Goal: Go to known website: Access a specific website the user already knows

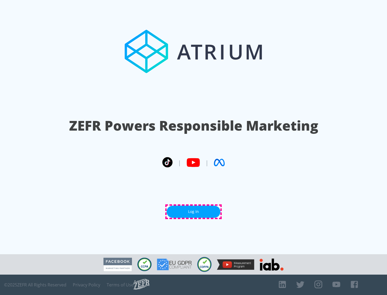
click at [193, 212] on link "Log In" at bounding box center [194, 212] width 54 height 12
